Goal: Communication & Community: Answer question/provide support

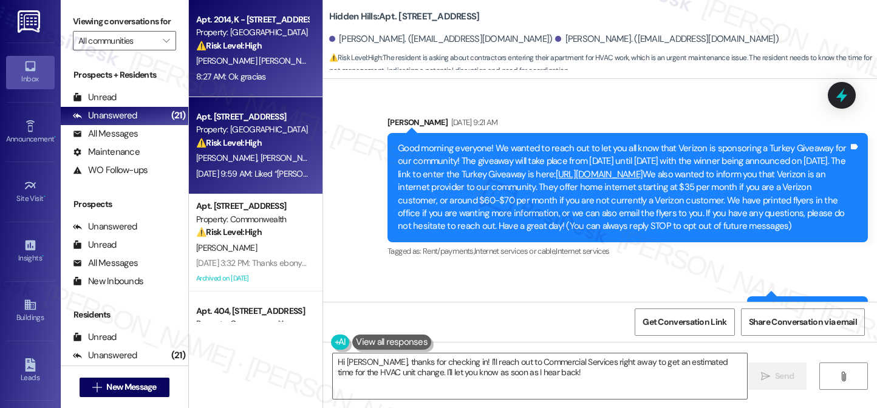
scroll to position [11066, 0]
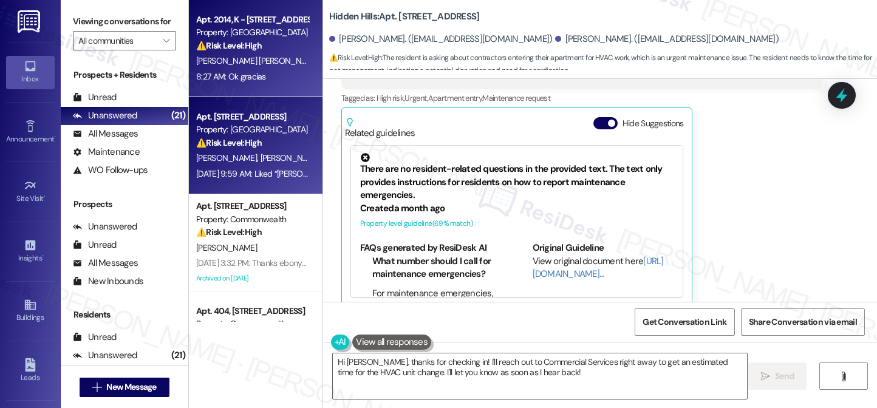
click at [264, 94] on div "Apt. 2014, K - [STREET_ADDRESS] Property: Hidden Hills ⚠️ Risk Level: High The …" at bounding box center [256, 48] width 134 height 97
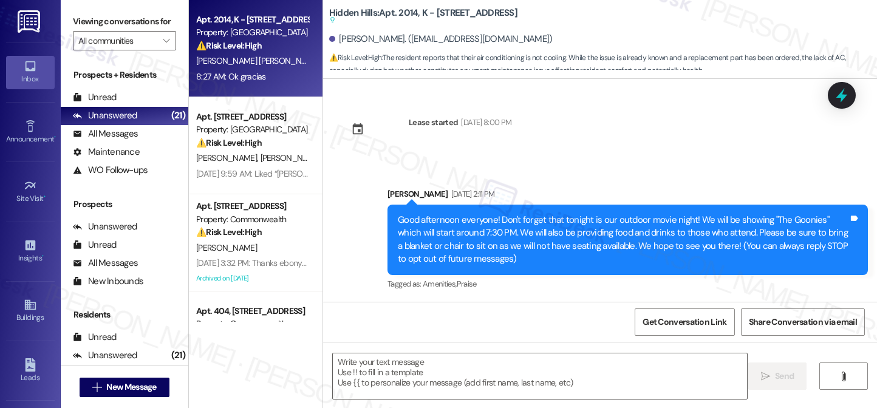
scroll to position [14537, 0]
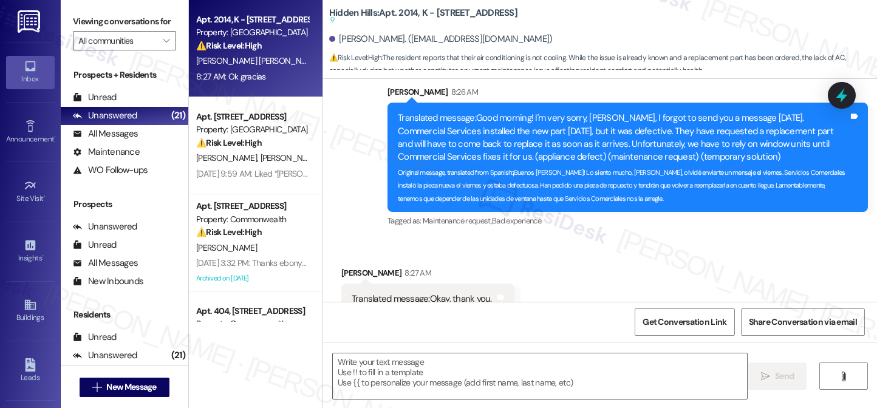
type textarea "Fetching suggested responses. Please feel free to read through the conversation…"
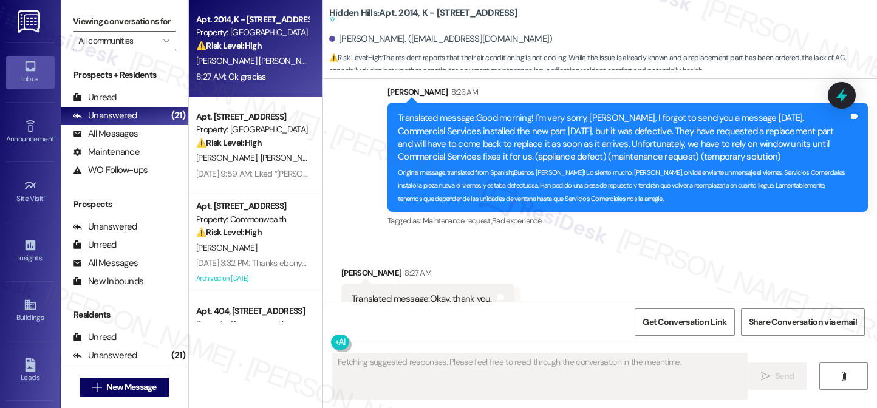
click at [444, 293] on div "Translated message: Okay, thank you." at bounding box center [423, 299] width 143 height 13
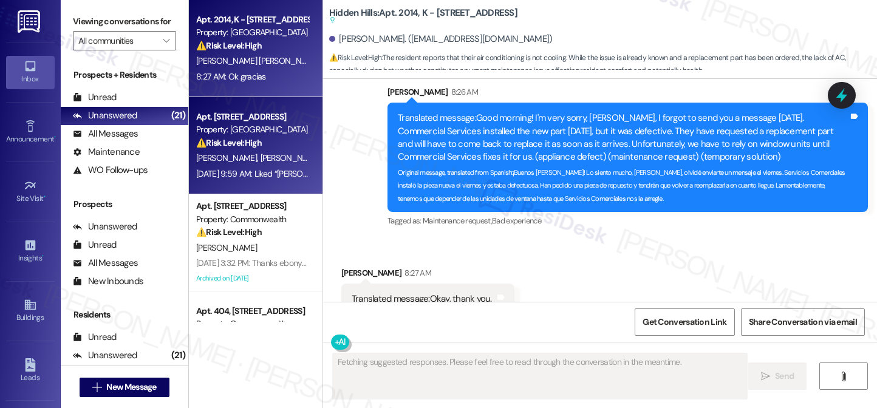
click at [243, 179] on div "[DATE] 9:59 AM: Liked “[PERSON_NAME] ([GEOGRAPHIC_DATA]): Hi [PERSON_NAME]! The…" at bounding box center [641, 173] width 891 height 11
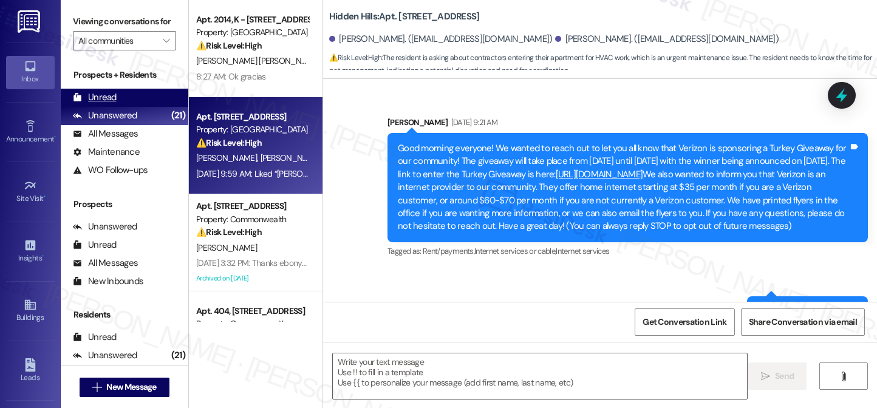
scroll to position [11065, 0]
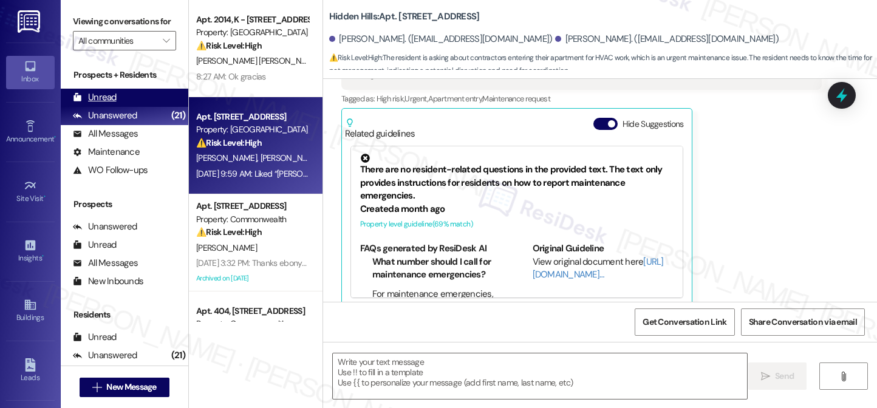
type textarea "Fetching suggested responses. Please feel free to read through the conversation…"
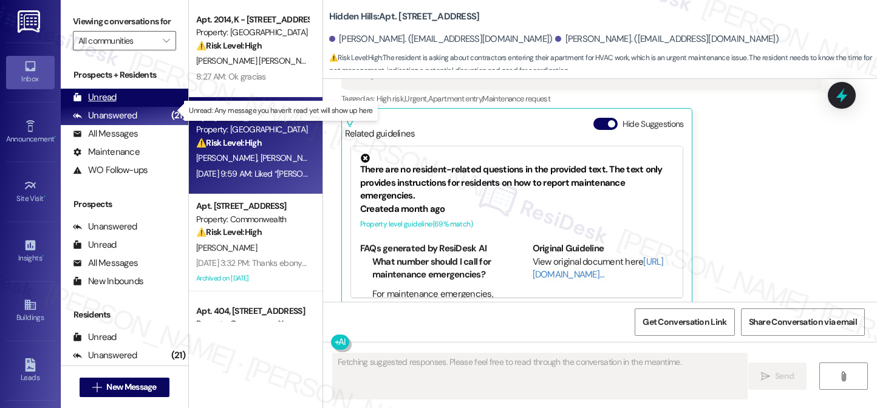
click at [121, 106] on div "Unread (0)" at bounding box center [125, 98] width 128 height 18
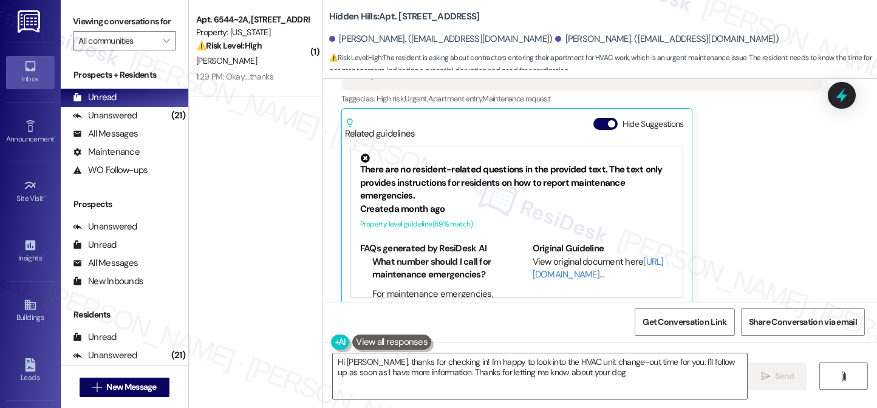
type textarea "Hi [PERSON_NAME], thanks for checking in! I'm happy to look into the HVAC unit …"
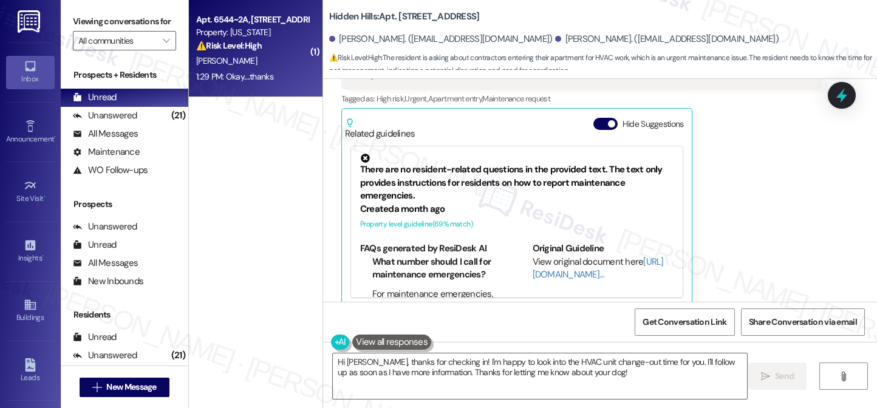
click at [264, 48] on div "⚠️ Risk Level: High The resident is vacating due to job loss and inability to a…" at bounding box center [252, 45] width 112 height 13
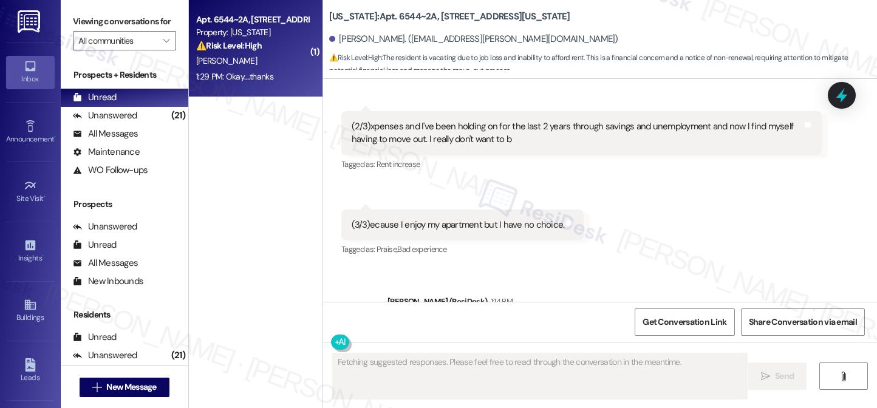
scroll to position [9695, 0]
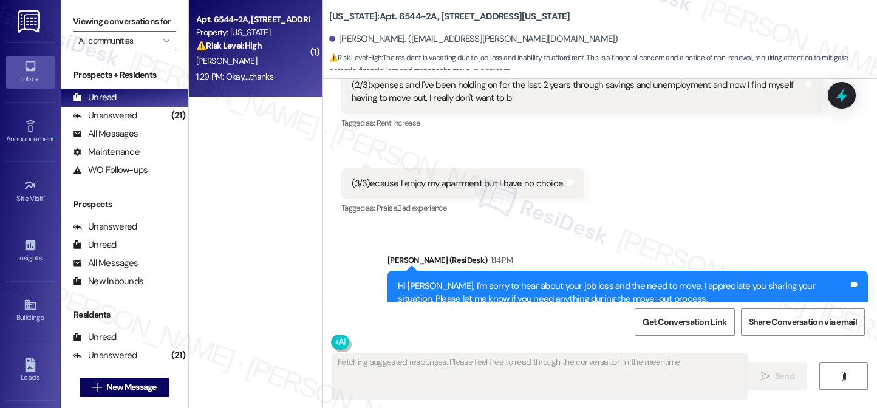
click at [474, 280] on div "Hi [PERSON_NAME], I'm sorry to hear about your job loss and the need to move. I…" at bounding box center [623, 293] width 451 height 26
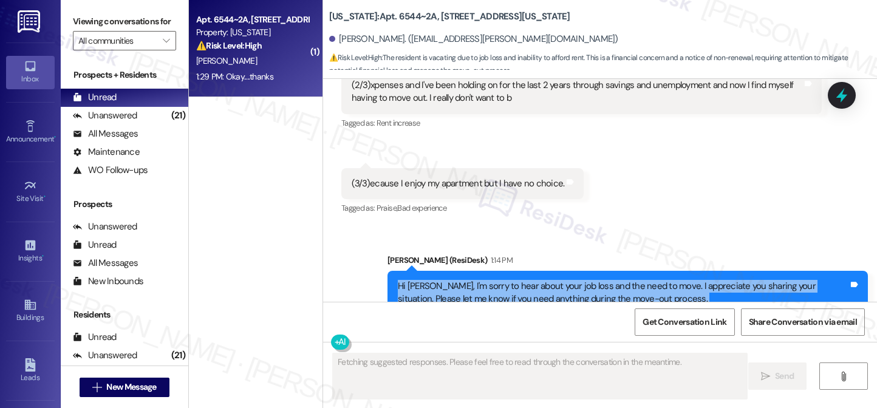
click at [474, 280] on div "Hi [PERSON_NAME], I'm sorry to hear about your job loss and the need to move. I…" at bounding box center [623, 293] width 451 height 26
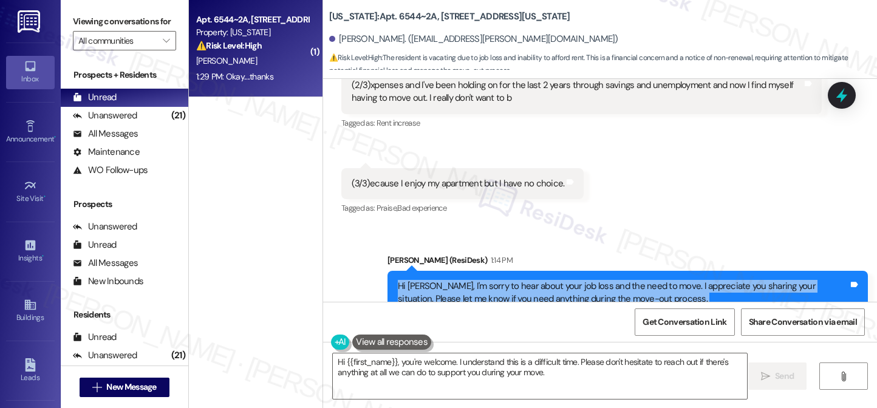
click at [448, 280] on div "Hi [PERSON_NAME], I'm sorry to hear about your job loss and the need to move. I…" at bounding box center [623, 293] width 451 height 26
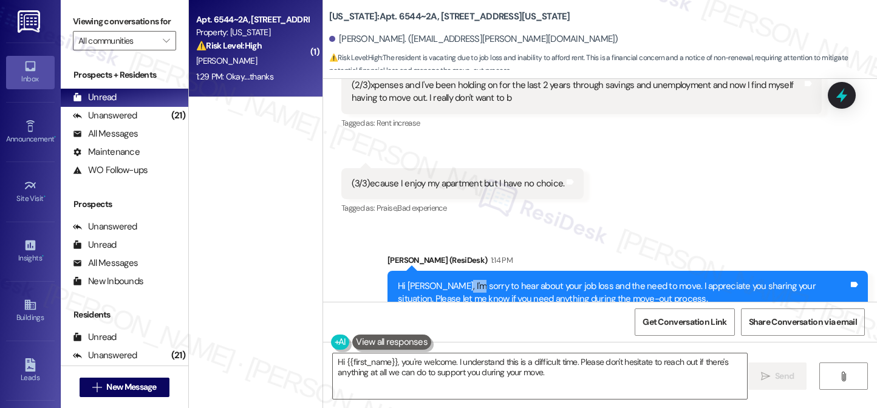
click at [448, 280] on div "Hi [PERSON_NAME], I'm sorry to hear about your job loss and the need to move. I…" at bounding box center [623, 293] width 451 height 26
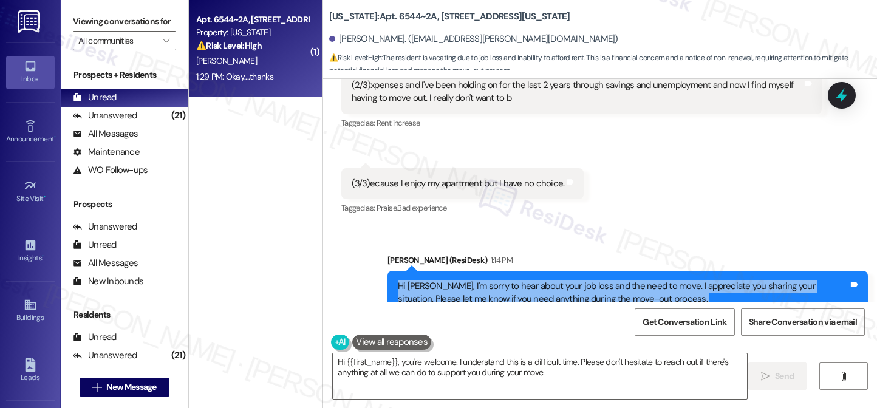
click at [448, 280] on div "Hi [PERSON_NAME], I'm sorry to hear about your job loss and the need to move. I…" at bounding box center [623, 293] width 451 height 26
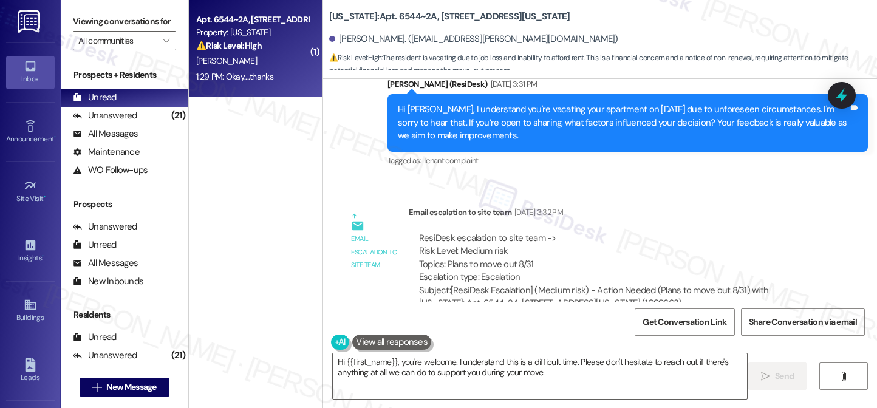
scroll to position [9209, 0]
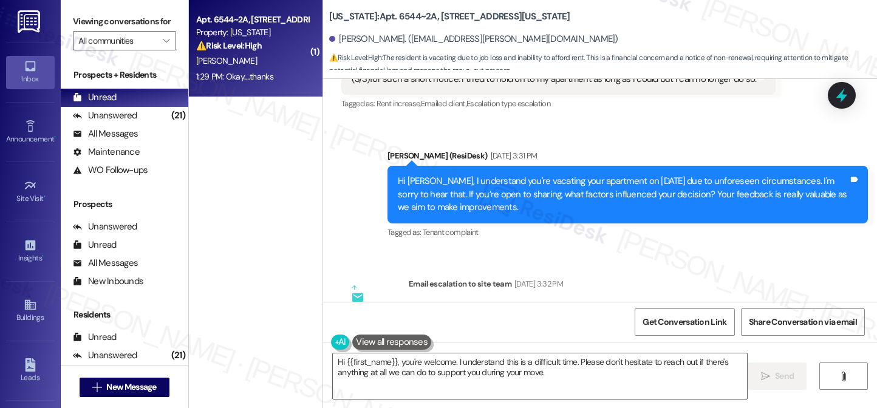
drag, startPoint x: 483, startPoint y: 191, endPoint x: 559, endPoint y: 191, distance: 75.9
click at [559, 304] on div "ResiDesk escalation to site team -> Risk Level: Medium risk Topics: Plans to mo…" at bounding box center [615, 330] width 392 height 52
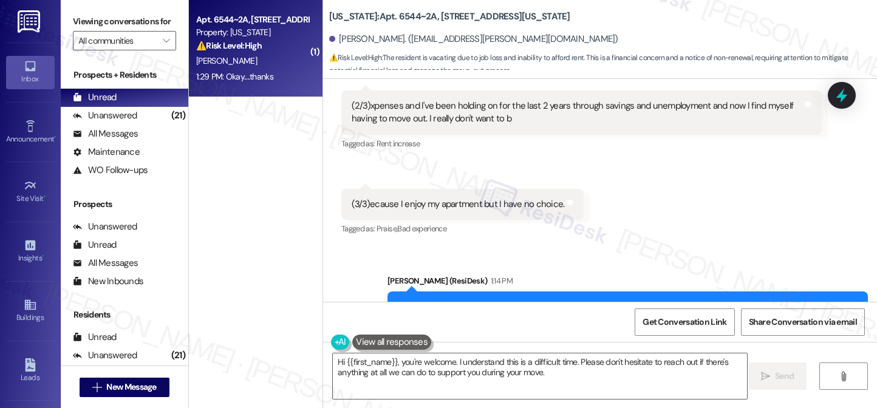
scroll to position [9696, 0]
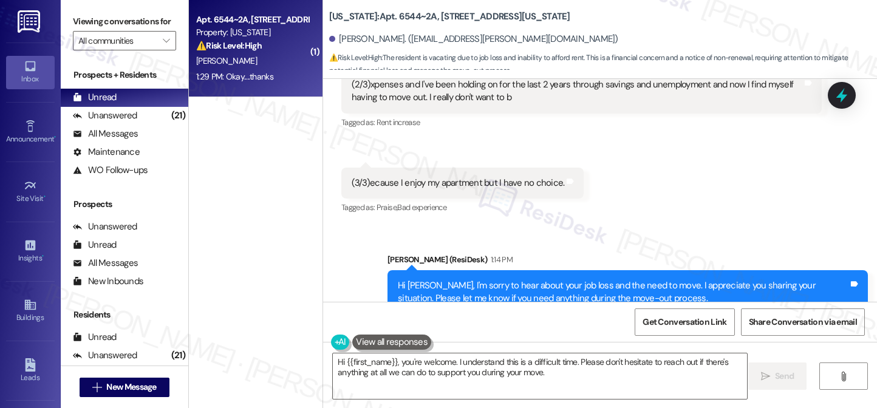
click at [372, 395] on div "Okay....thanks" at bounding box center [378, 401] width 52 height 13
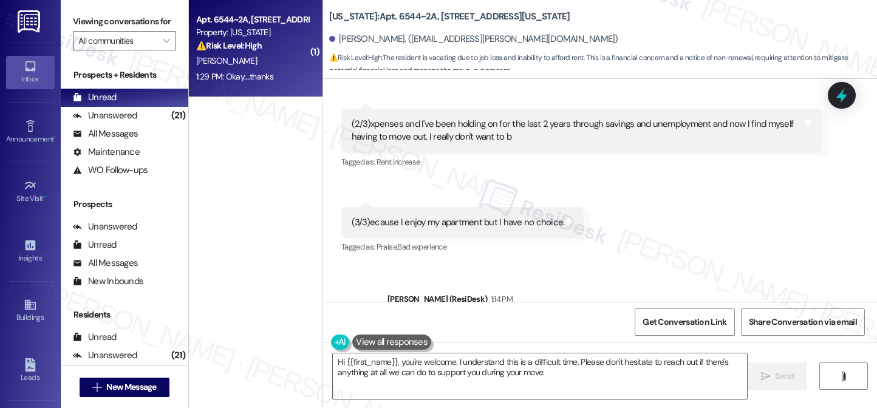
scroll to position [9635, 0]
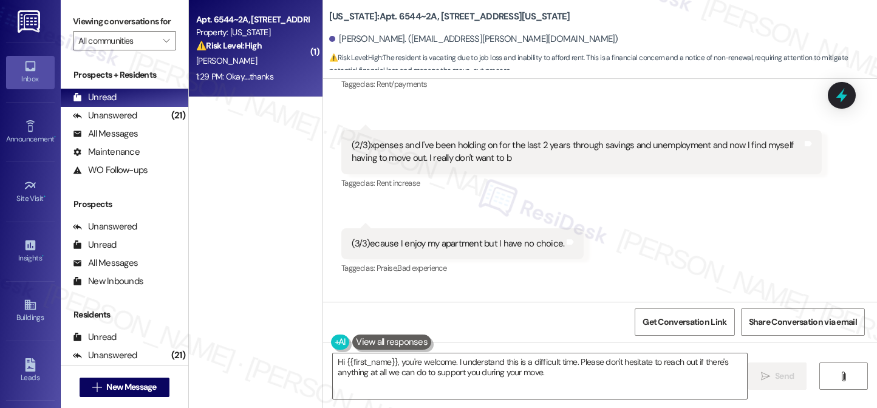
click at [524, 340] on div "Hi [PERSON_NAME], I'm sorry to hear about your job loss and the need to move. I…" at bounding box center [623, 353] width 451 height 26
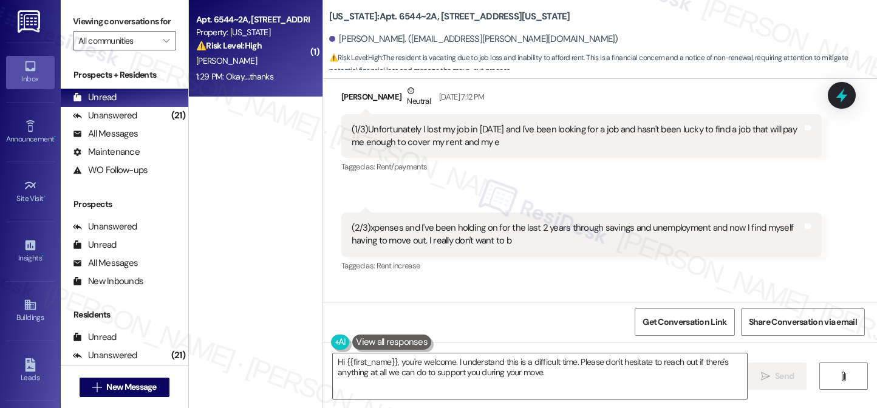
scroll to position [9392, 0]
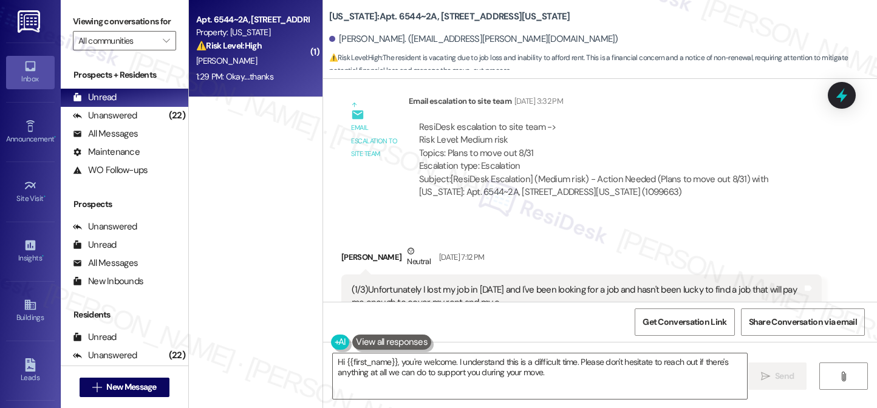
click at [421, 373] on div "(2/3)xpenses and I've been holding on for the last 2 years through savings and …" at bounding box center [581, 395] width 480 height 44
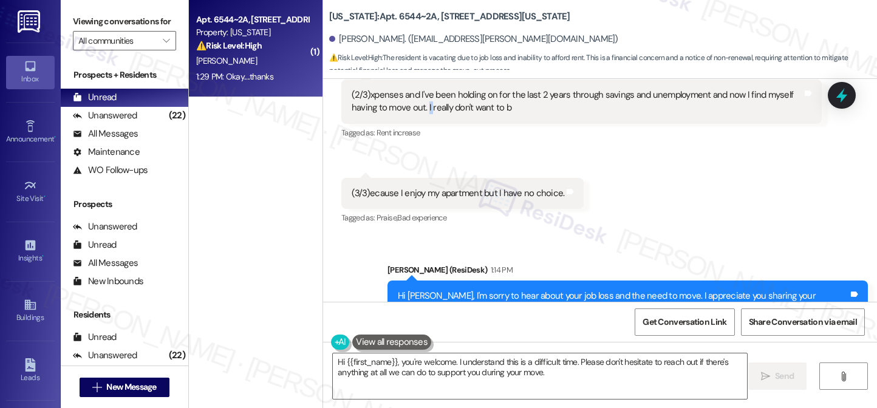
scroll to position [9696, 0]
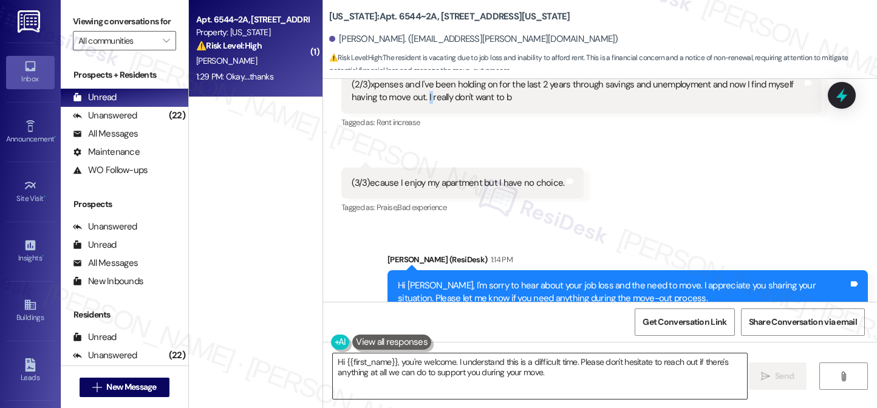
click at [426, 371] on textarea "Hi {{first_name}}, you're welcome. I understand this is a difficult time. Pleas…" at bounding box center [540, 376] width 414 height 46
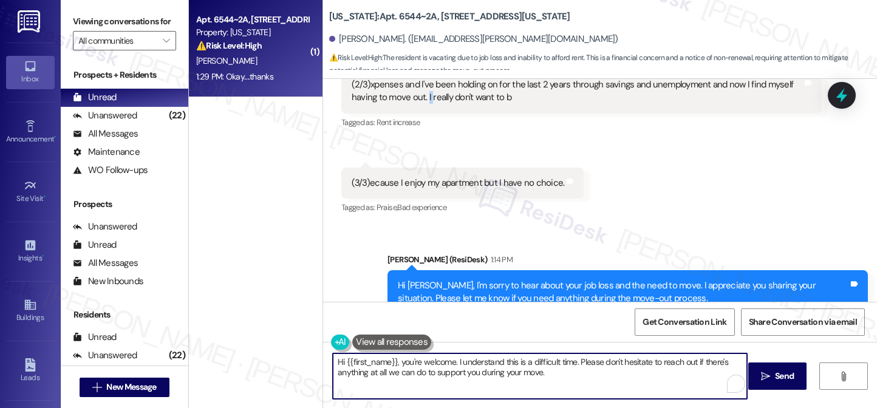
click at [426, 371] on textarea "Hi {{first_name}}, you're welcome. I understand this is a difficult time. Pleas…" at bounding box center [540, 376] width 414 height 46
drag, startPoint x: 426, startPoint y: 371, endPoint x: 408, endPoint y: 368, distance: 17.9
click at [426, 371] on textarea "Hi {{first_name}}, you're welcome. I understand this is a difficult time. Pleas…" at bounding box center [540, 376] width 414 height 46
click at [397, 364] on textarea "Hi {{first_name}}, you're welcome. I understand this is a difficult time. Pleas…" at bounding box center [540, 376] width 414 height 46
drag, startPoint x: 396, startPoint y: 361, endPoint x: 269, endPoint y: 352, distance: 127.2
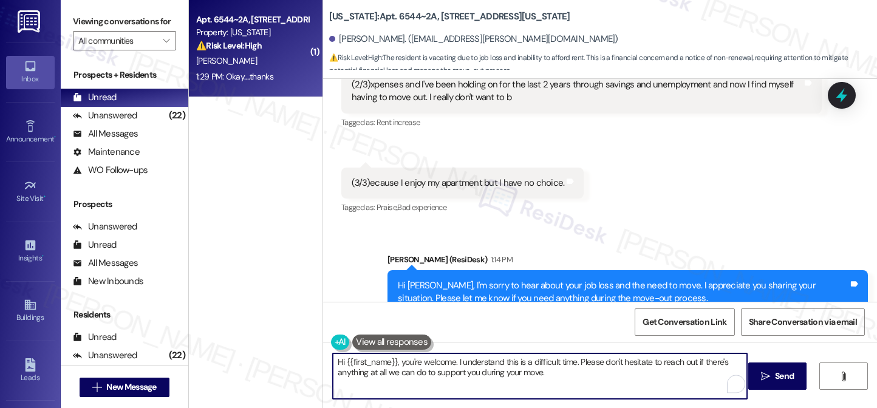
click at [269, 352] on div "( 1 ) Apt. 6544~2A, [STREET_ADDRESS][US_STATE] Property: [US_STATE] ⚠️ Risk Lev…" at bounding box center [533, 204] width 688 height 408
click at [456, 359] on textarea "Hi {{first_name}}, you're welcome. I understand this is a difficult time. Pleas…" at bounding box center [540, 376] width 414 height 46
click at [457, 359] on textarea "Hi {{first_name}}, you're welcome. I understand this is a difficult time. Pleas…" at bounding box center [540, 376] width 414 height 46
click at [455, 359] on textarea "Hi {{first_name}}, you're welcome. I understand this is a difficult time. Pleas…" at bounding box center [540, 376] width 414 height 46
click at [360, 395] on div "Okay....thanks" at bounding box center [378, 401] width 52 height 13
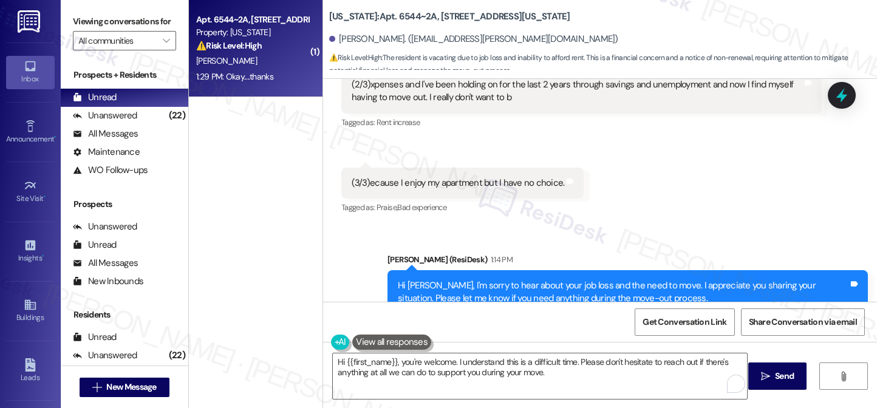
click at [360, 395] on div "Okay....thanks" at bounding box center [378, 401] width 52 height 13
drag, startPoint x: 360, startPoint y: 259, endPoint x: 379, endPoint y: 281, distance: 28.4
click at [360, 395] on div "Okay....thanks" at bounding box center [378, 401] width 52 height 13
click at [435, 376] on textarea "Hi {{first_name}}, you're welcome. I understand this is a difficult time. Pleas…" at bounding box center [540, 376] width 414 height 46
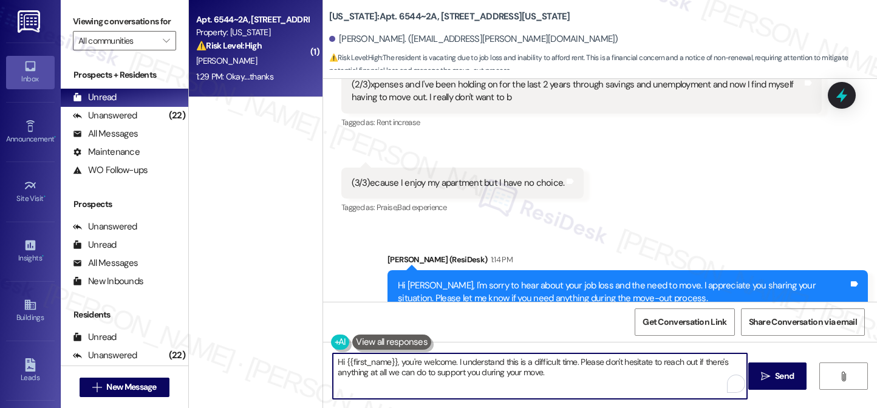
click at [435, 376] on textarea "Hi {{first_name}}, you're welcome. I understand this is a difficult time. Pleas…" at bounding box center [540, 376] width 414 height 46
click at [403, 365] on textarea "Hi {{first_name}}, you're welcome. I understand this is a difficult time. Pleas…" at bounding box center [540, 376] width 414 height 46
drag, startPoint x: 397, startPoint y: 363, endPoint x: 276, endPoint y: 352, distance: 120.7
click at [276, 358] on div "( 1 ) Apt. 6544~2A, [STREET_ADDRESS][US_STATE] Property: [US_STATE] ⚠️ Risk Lev…" at bounding box center [533, 204] width 688 height 408
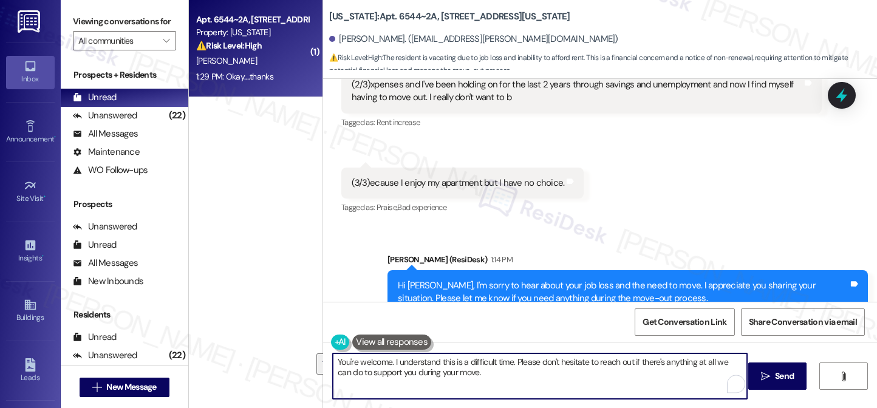
drag, startPoint x: 417, startPoint y: 360, endPoint x: 385, endPoint y: 356, distance: 32.5
click at [385, 356] on textarea "You're welcome. I understand this is a difficult time. Please don't hesitate to…" at bounding box center [540, 376] width 414 height 46
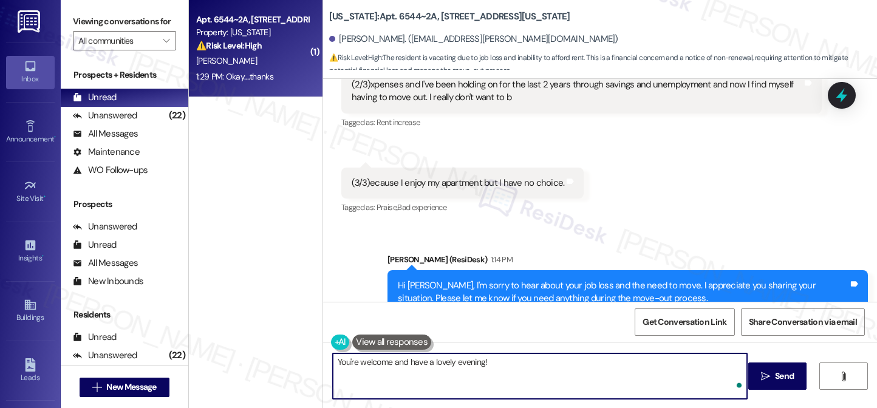
click at [512, 369] on textarea "You're welcome and have a lovely evening!" at bounding box center [540, 376] width 414 height 46
type textarea "You're welcome and have a lovely evening!"
click at [765, 370] on span " Send" at bounding box center [777, 376] width 38 height 13
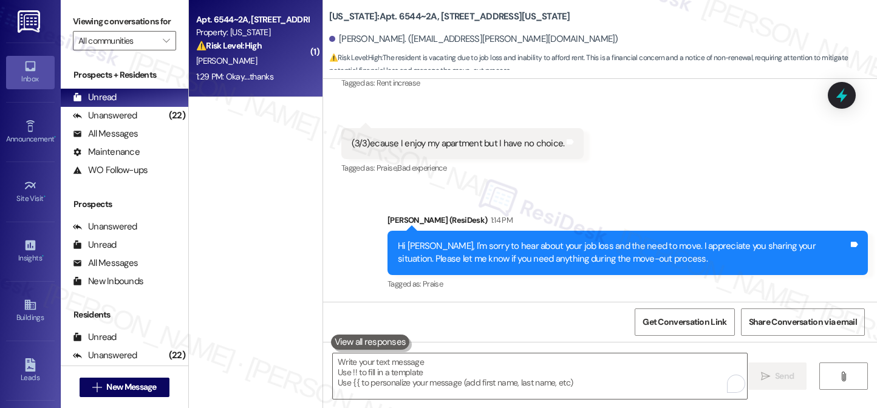
scroll to position [9780, 0]
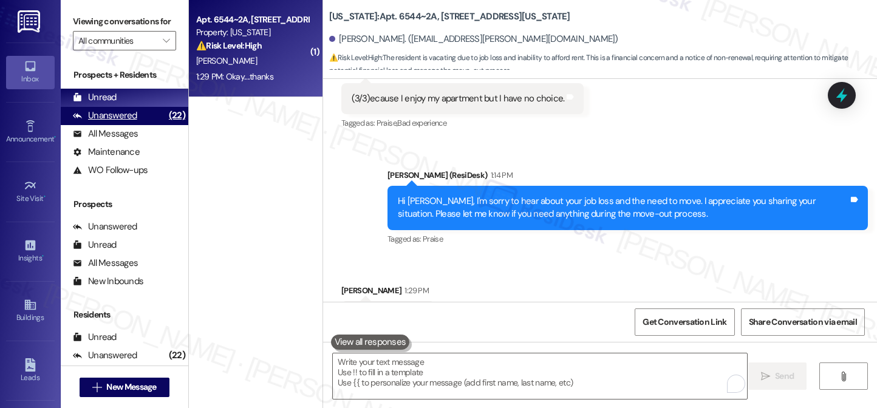
click at [139, 125] on div "Unanswered (22)" at bounding box center [125, 116] width 128 height 18
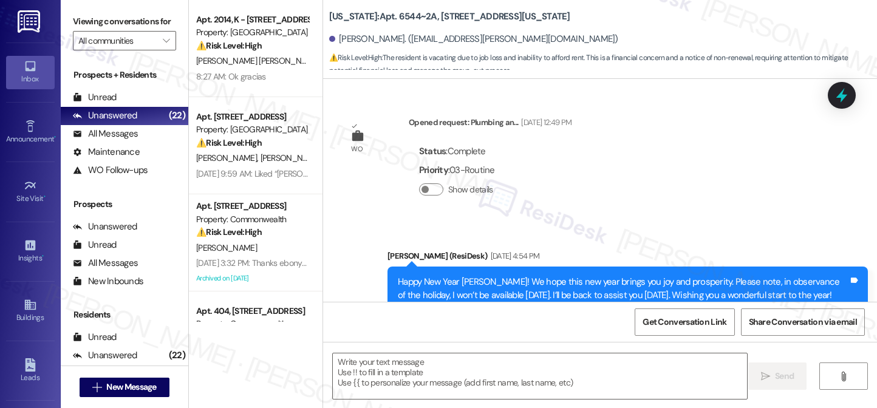
type textarea "Fetching suggested responses. Please feel free to read through the conversation…"
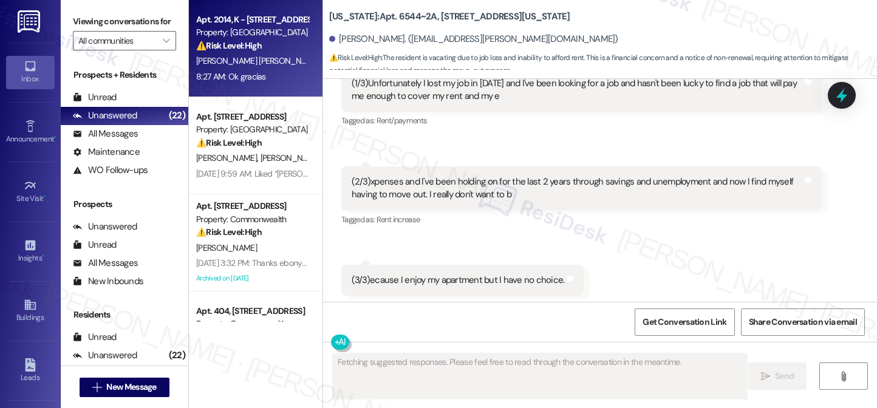
scroll to position [9695, 0]
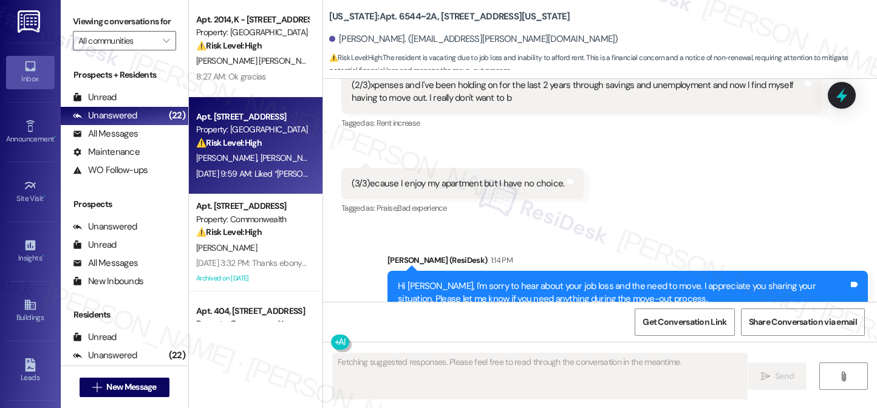
click at [251, 160] on div "[PERSON_NAME] [PERSON_NAME]" at bounding box center [252, 158] width 115 height 15
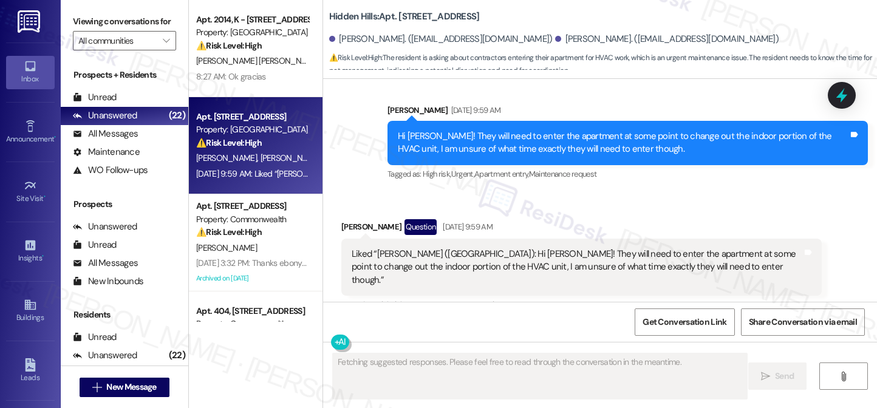
scroll to position [10761, 0]
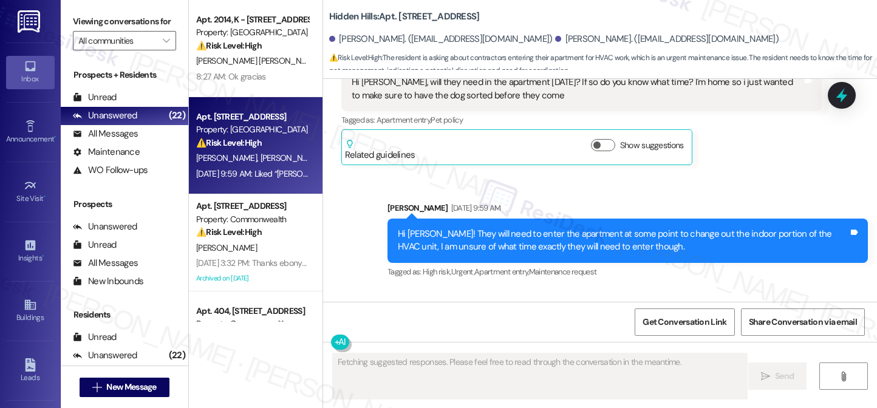
click at [431, 232] on div "Hi [PERSON_NAME]! They will need to enter the apartment at some point to change…" at bounding box center [623, 241] width 451 height 26
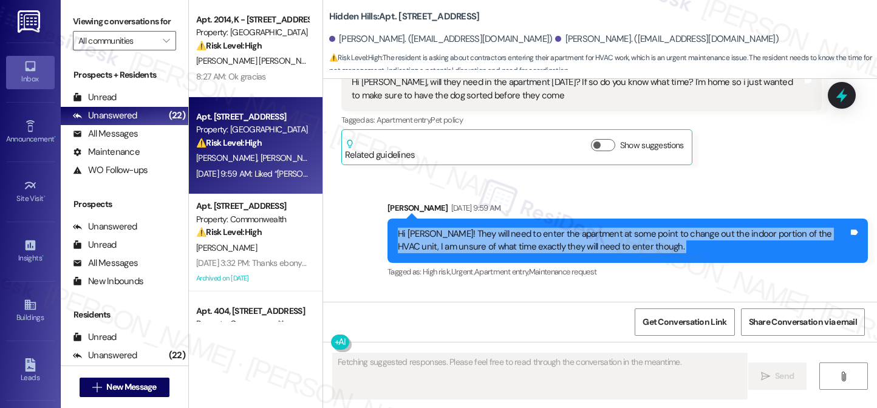
click at [431, 232] on div "Hi [PERSON_NAME]! They will need to enter the apartment at some point to change…" at bounding box center [623, 241] width 451 height 26
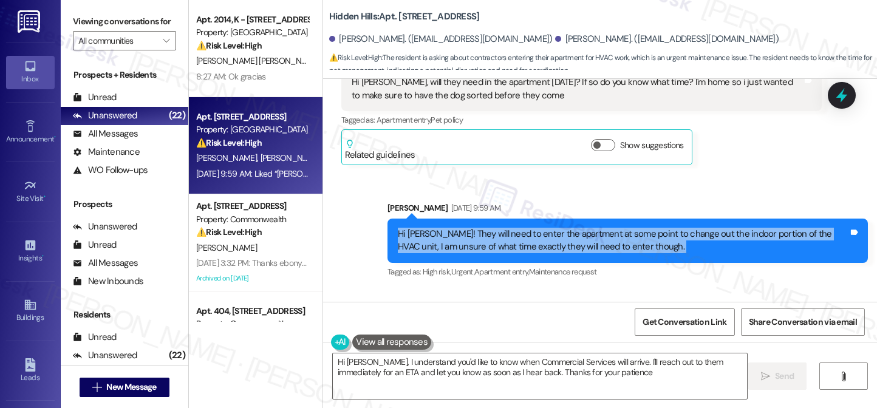
type textarea "Hi [PERSON_NAME], I understand you'd like to know when Commercial Services will…"
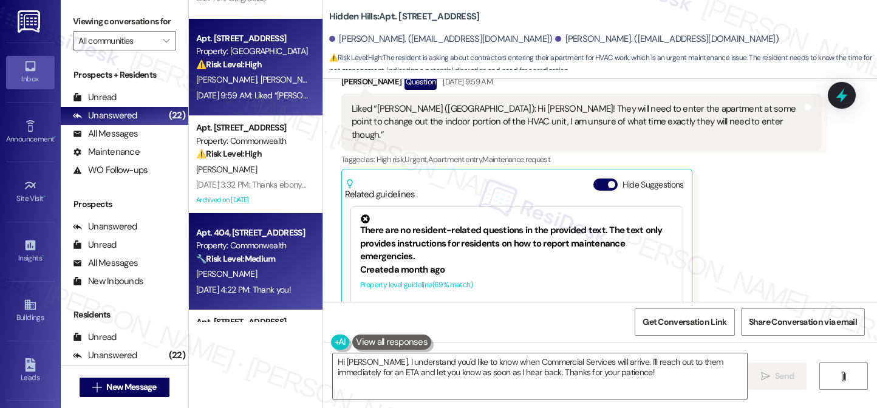
scroll to position [182, 0]
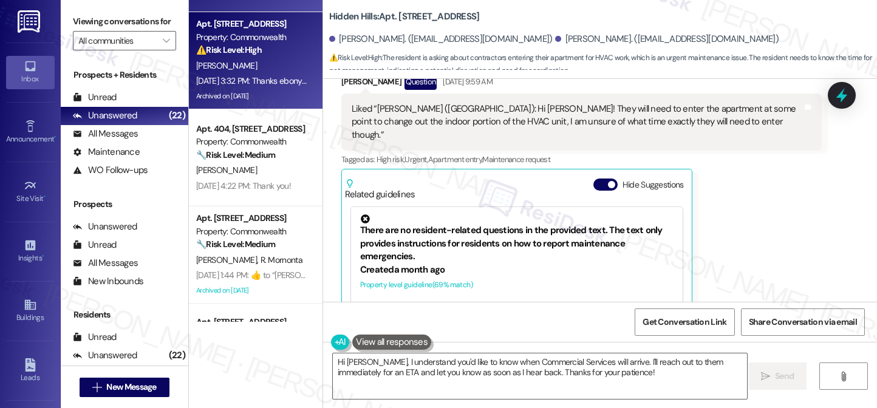
click at [244, 74] on div "[DATE] 3:32 PM: Thanks ebony! You're the best! [DATE] 3:32 PM: Thanks ebony! Yo…" at bounding box center [252, 80] width 115 height 15
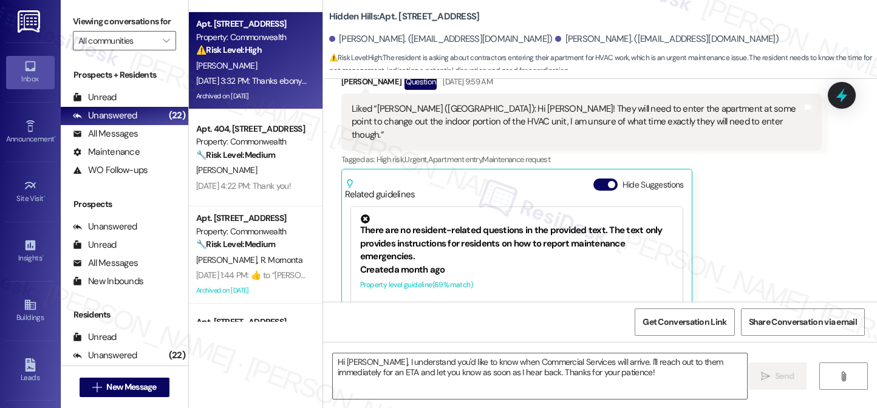
type textarea "Fetching suggested responses. Please feel free to read through the conversation…"
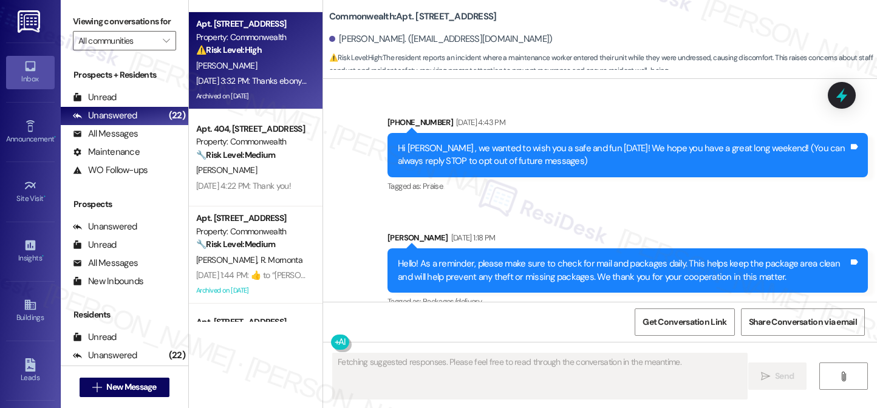
scroll to position [30843, 0]
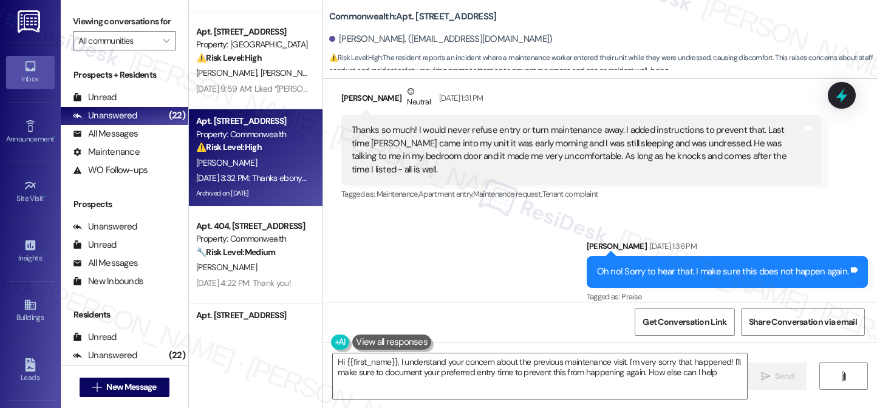
type textarea "Hi {{first_name}}, I understand your concern about the previous maintenance vis…"
